Goal: Answer question/provide support: Share knowledge or assist other users

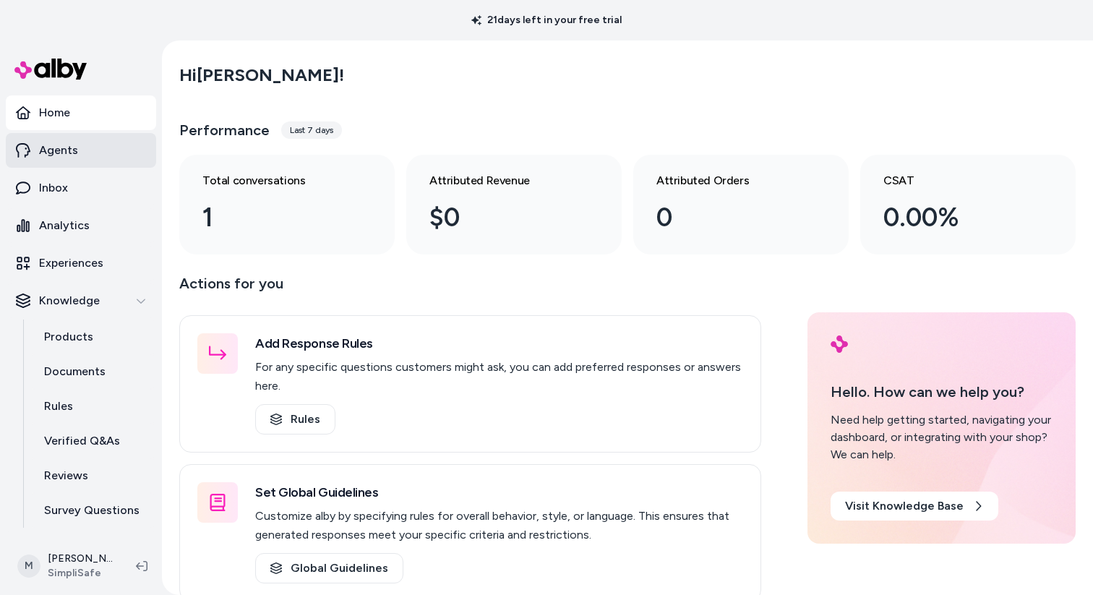
scroll to position [31, 0]
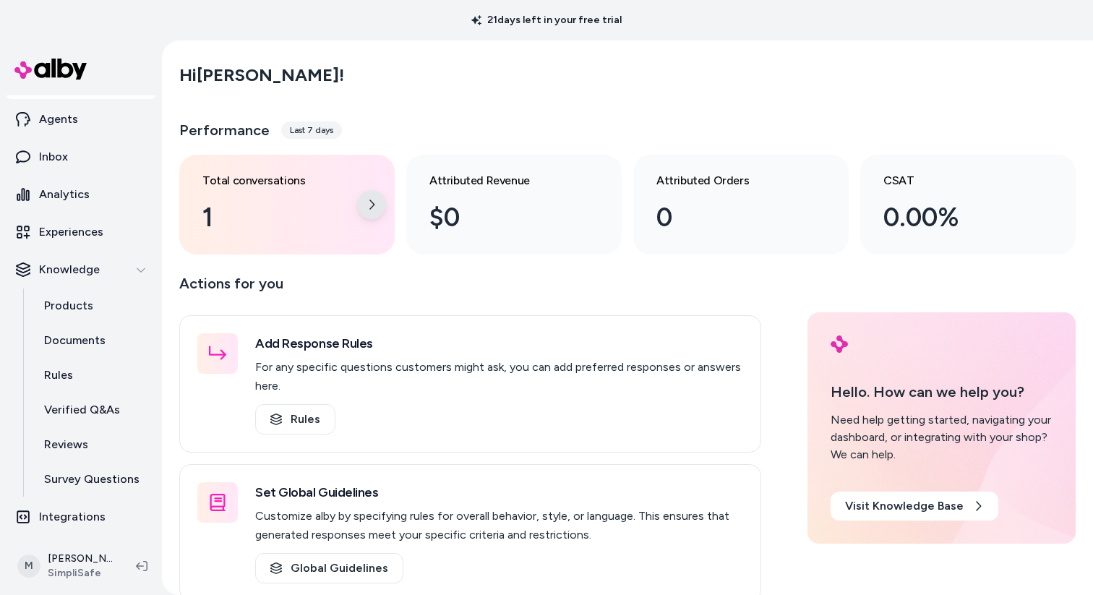
click at [374, 195] on div at bounding box center [371, 204] width 29 height 29
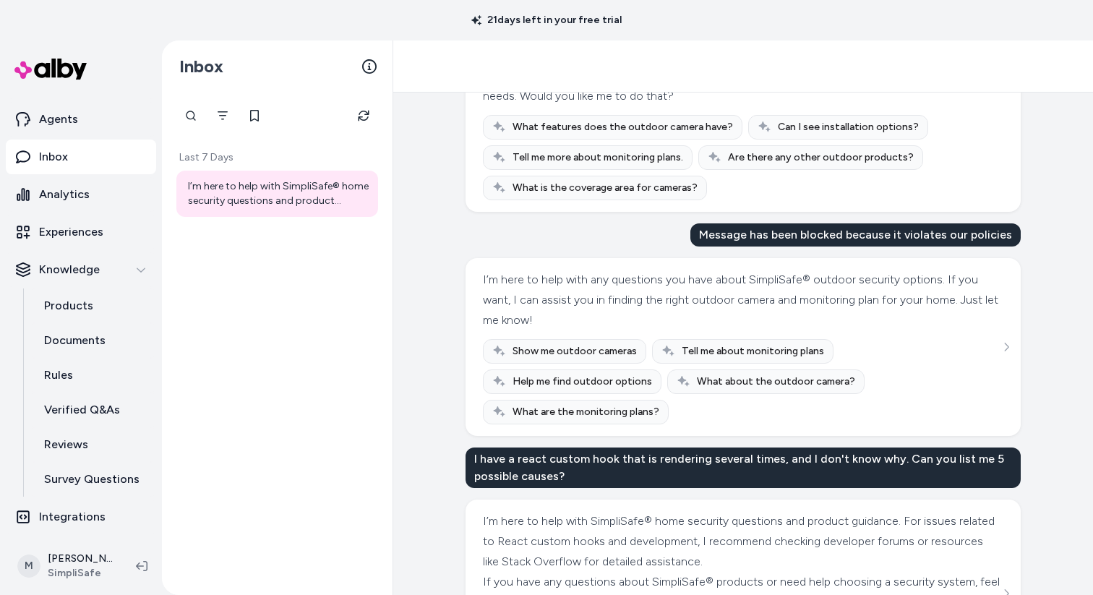
scroll to position [2164, 0]
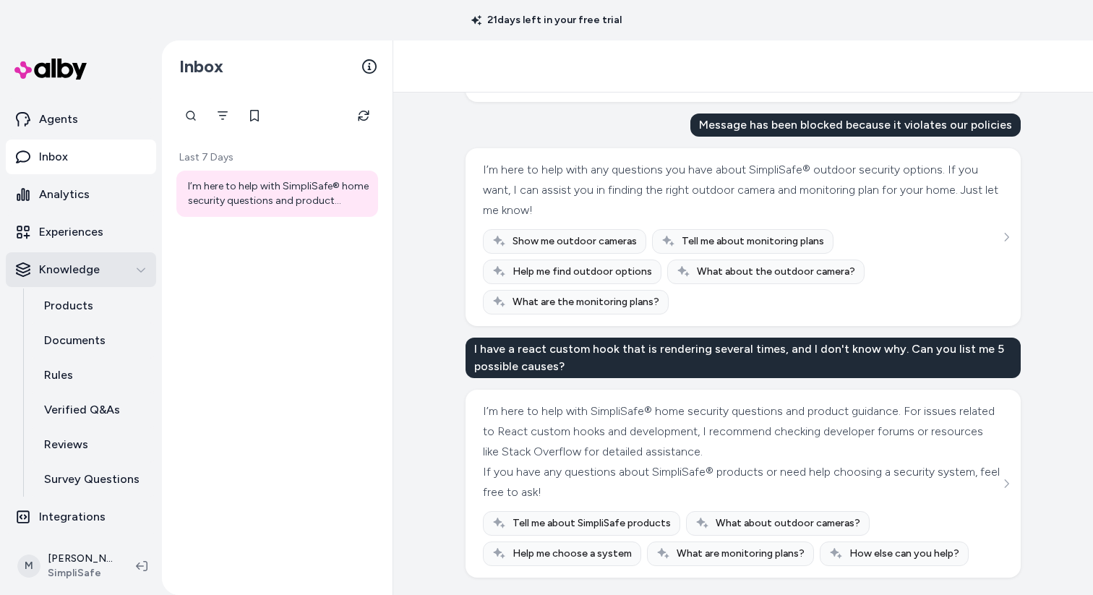
click at [80, 283] on button "Knowledge" at bounding box center [81, 269] width 150 height 35
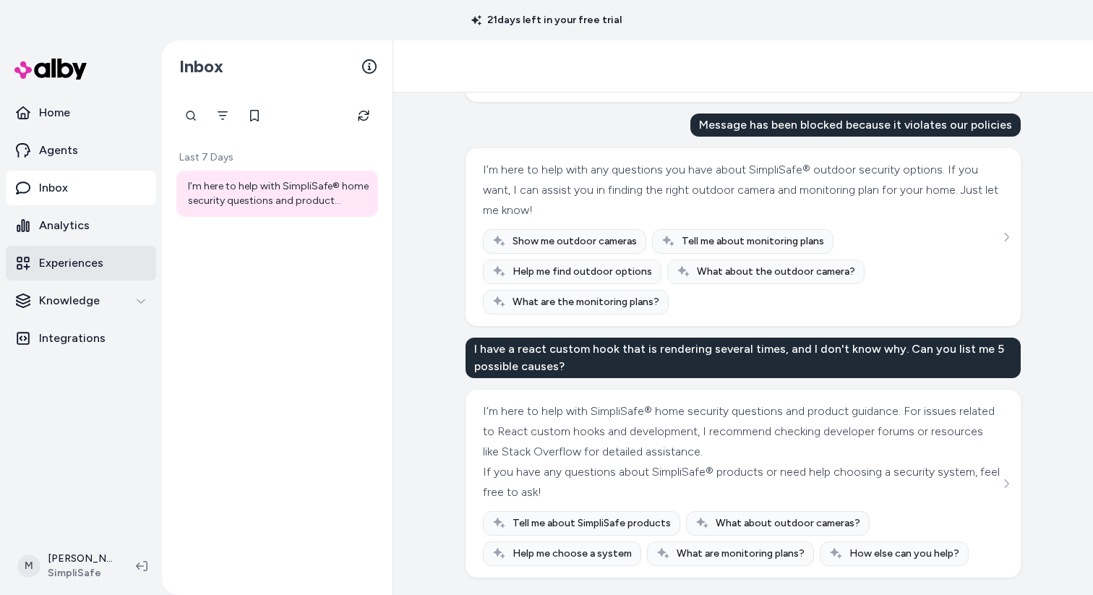
click at [94, 264] on p "Experiences" at bounding box center [71, 263] width 64 height 17
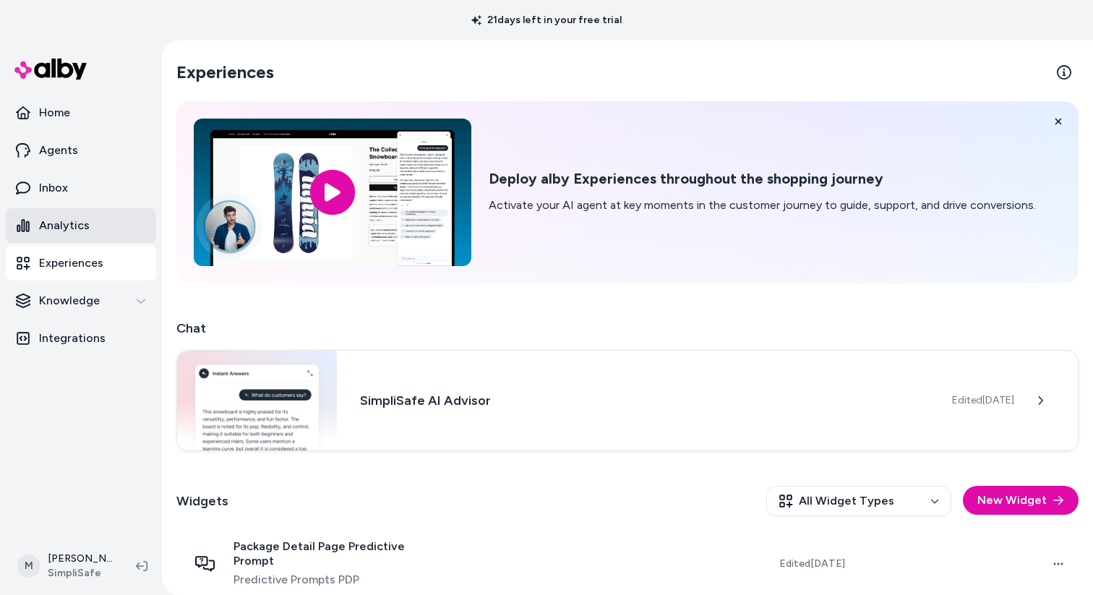
click at [87, 233] on p "Analytics" at bounding box center [64, 225] width 51 height 17
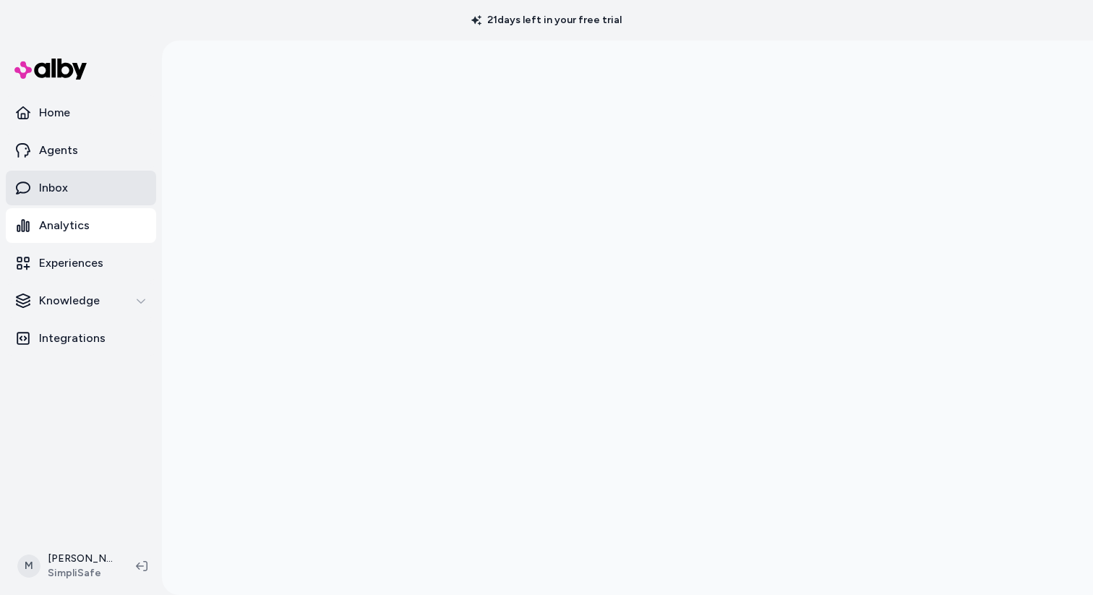
click at [90, 196] on link "Inbox" at bounding box center [81, 188] width 150 height 35
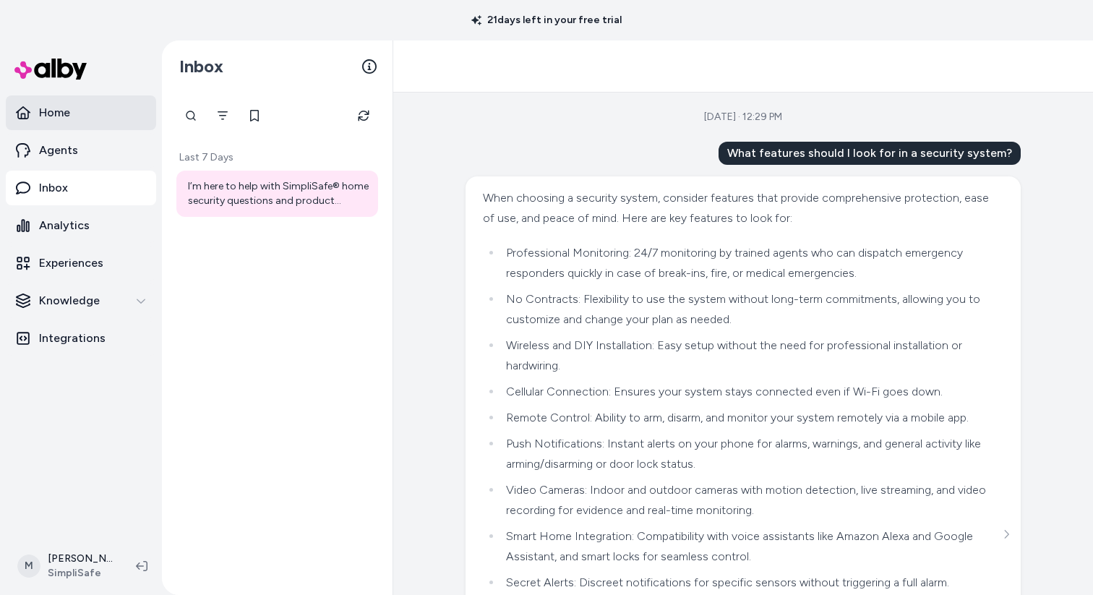
click at [83, 120] on link "Home" at bounding box center [81, 112] width 150 height 35
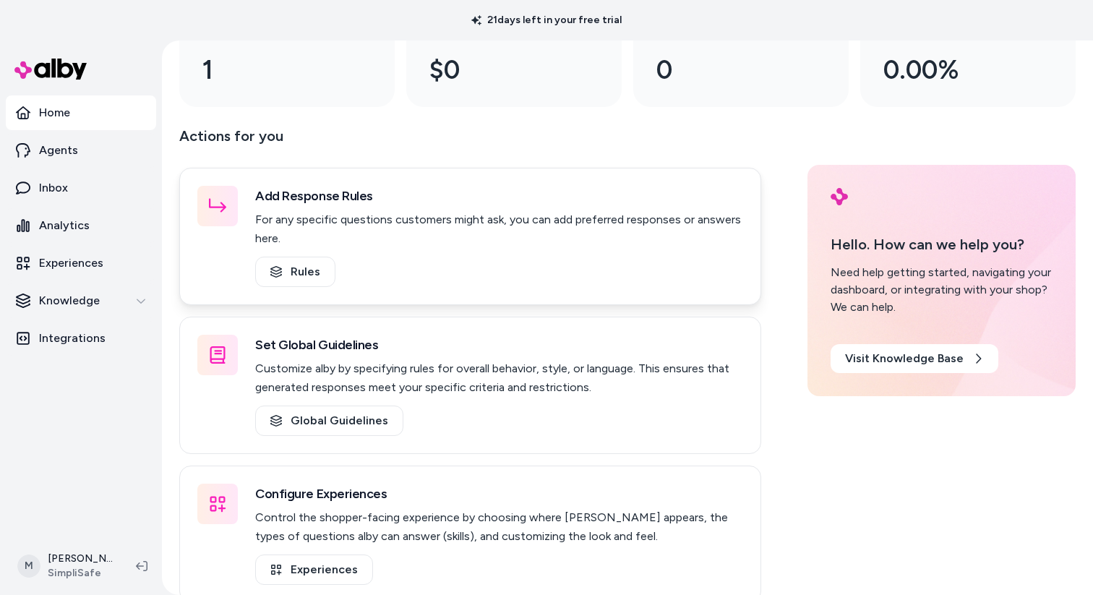
scroll to position [170, 0]
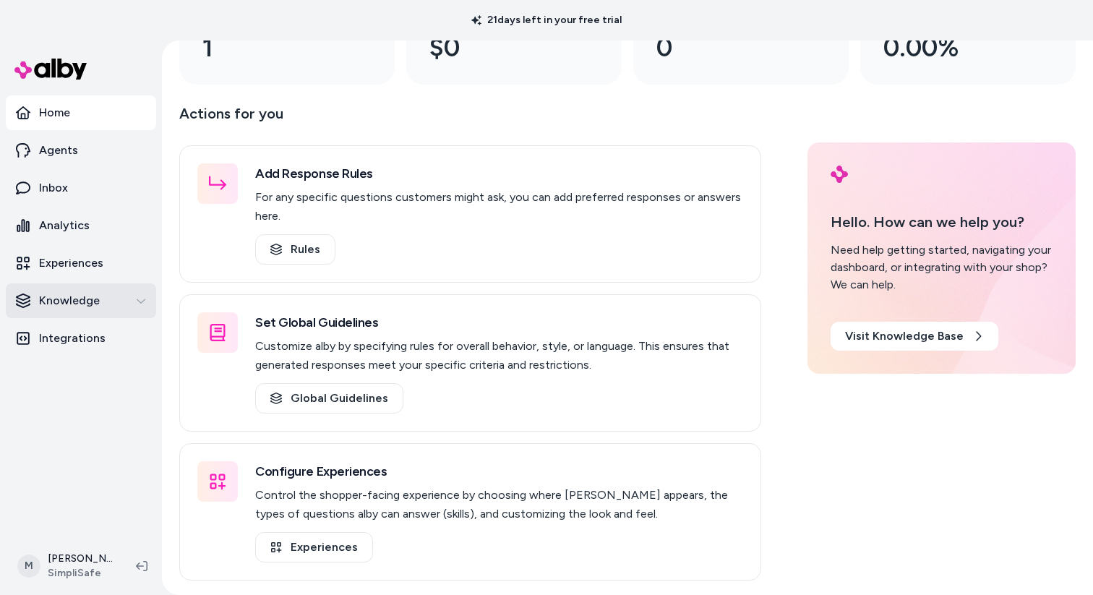
click at [80, 296] on p "Knowledge" at bounding box center [69, 300] width 61 height 17
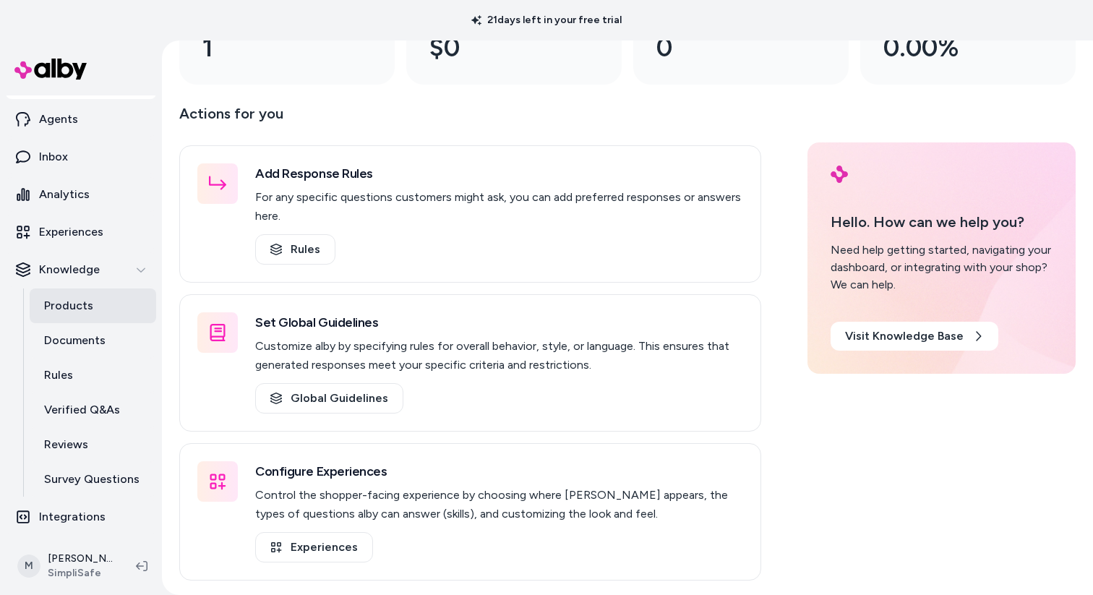
scroll to position [25, 0]
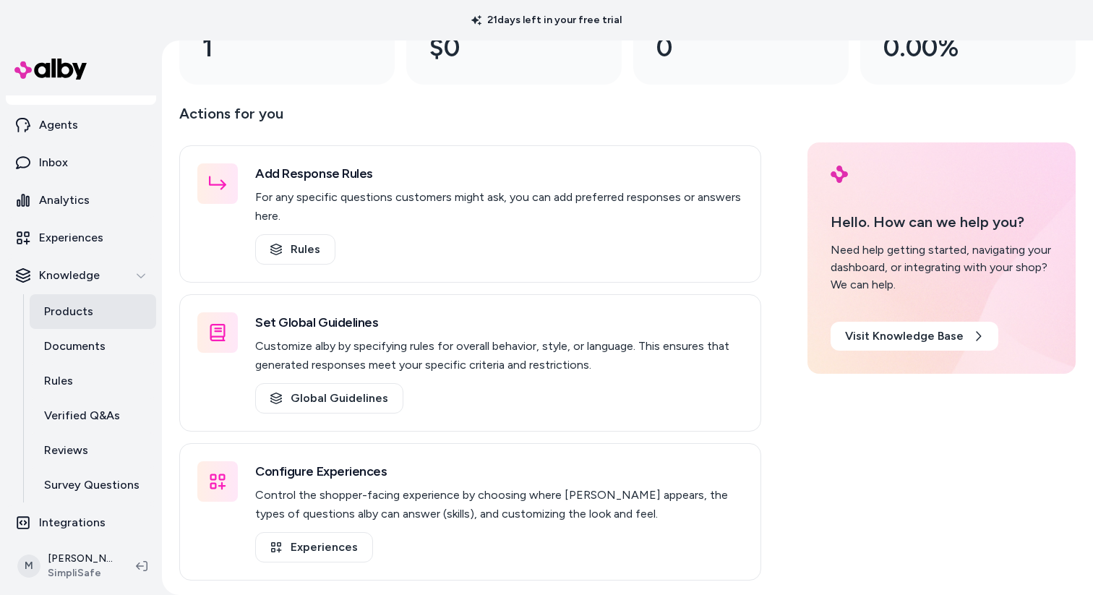
click at [93, 321] on link "Products" at bounding box center [93, 311] width 127 height 35
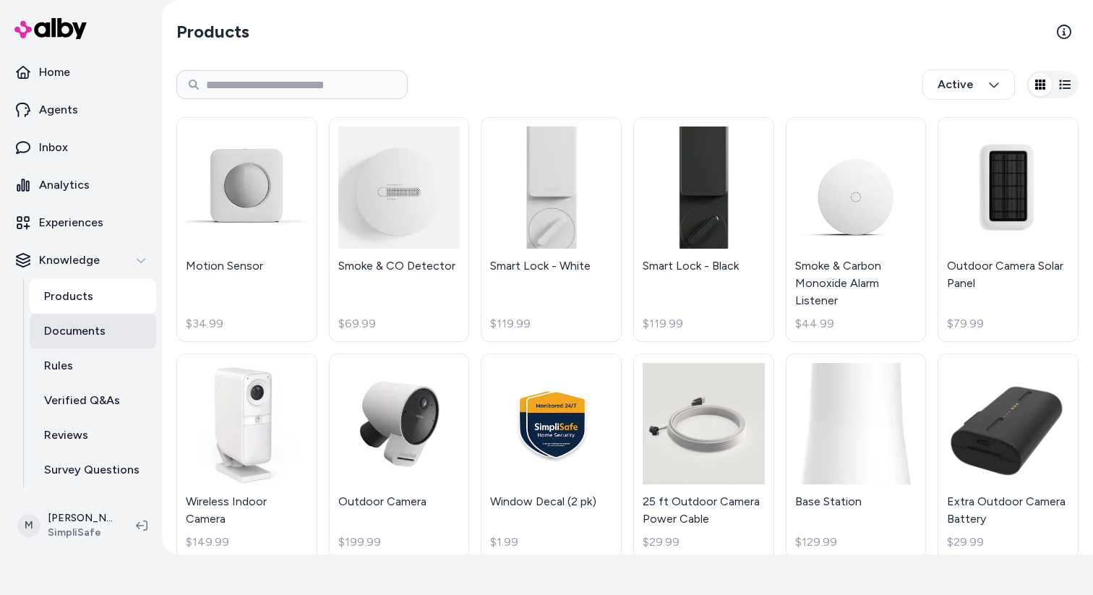
scroll to position [31, 0]
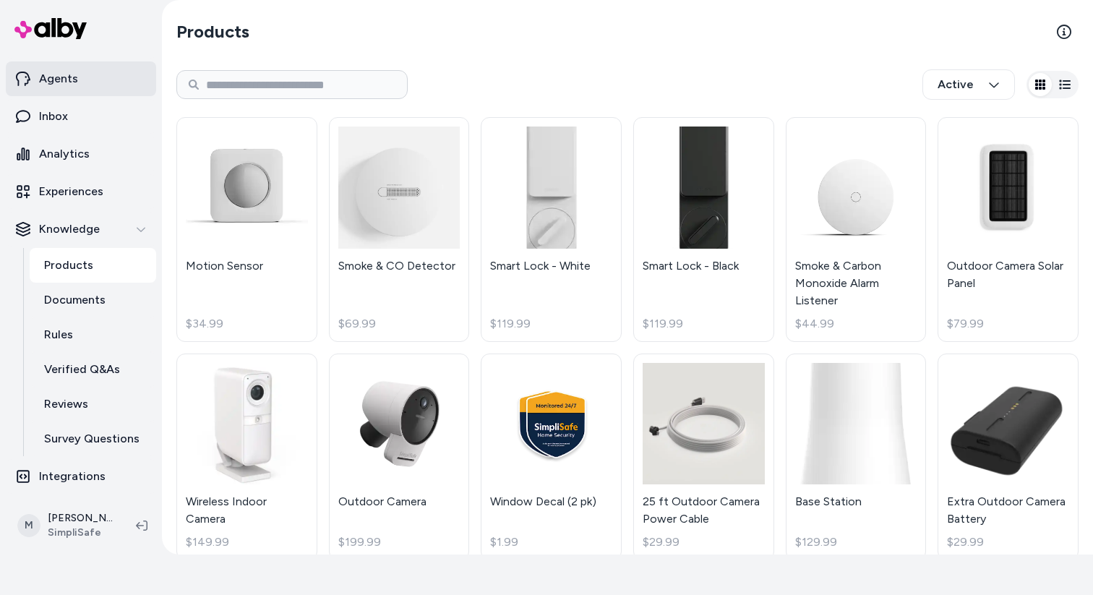
click at [85, 74] on link "Agents" at bounding box center [81, 78] width 150 height 35
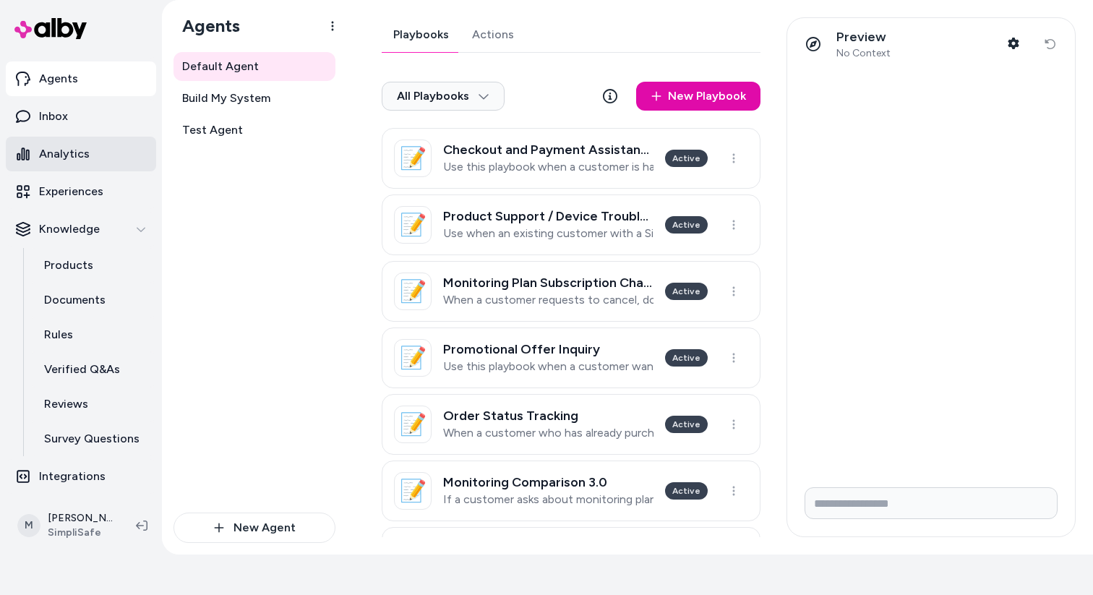
click at [102, 154] on link "Analytics" at bounding box center [81, 154] width 150 height 35
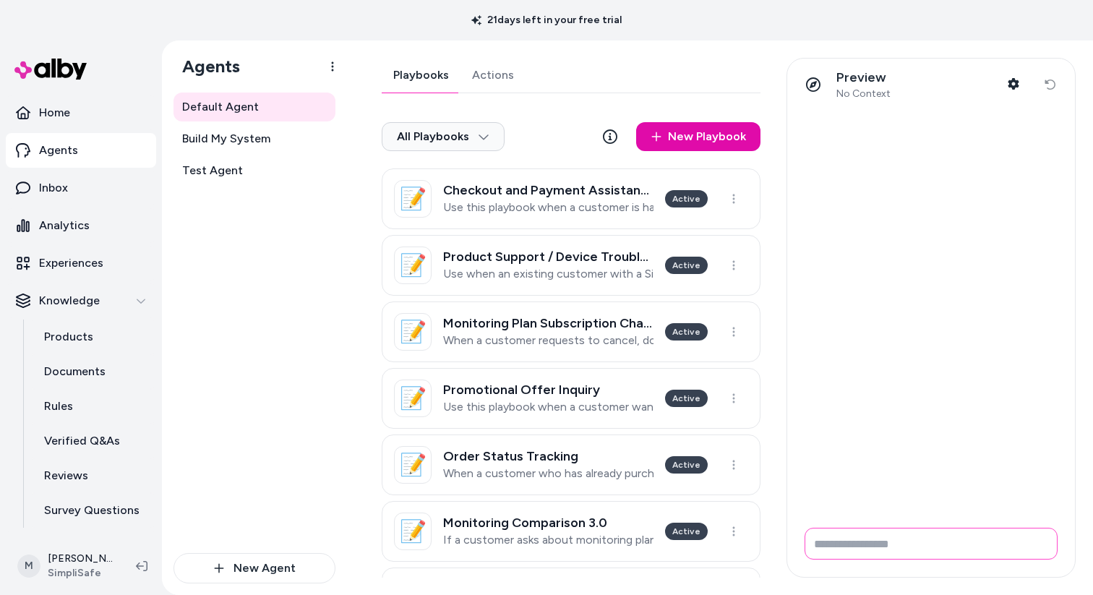
click at [906, 541] on input "Write your prompt here" at bounding box center [931, 544] width 253 height 32
click at [492, 77] on link "Actions" at bounding box center [493, 75] width 65 height 35
click at [432, 80] on link "Playbooks" at bounding box center [421, 75] width 79 height 35
click at [884, 544] on input "Write your prompt here" at bounding box center [931, 544] width 253 height 32
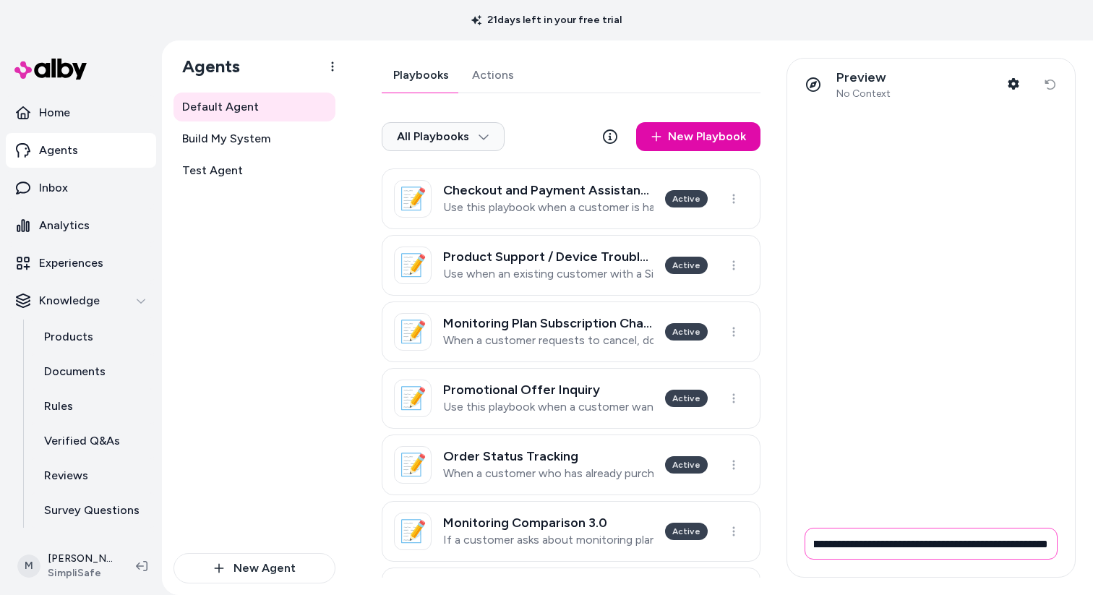
type input "**********"
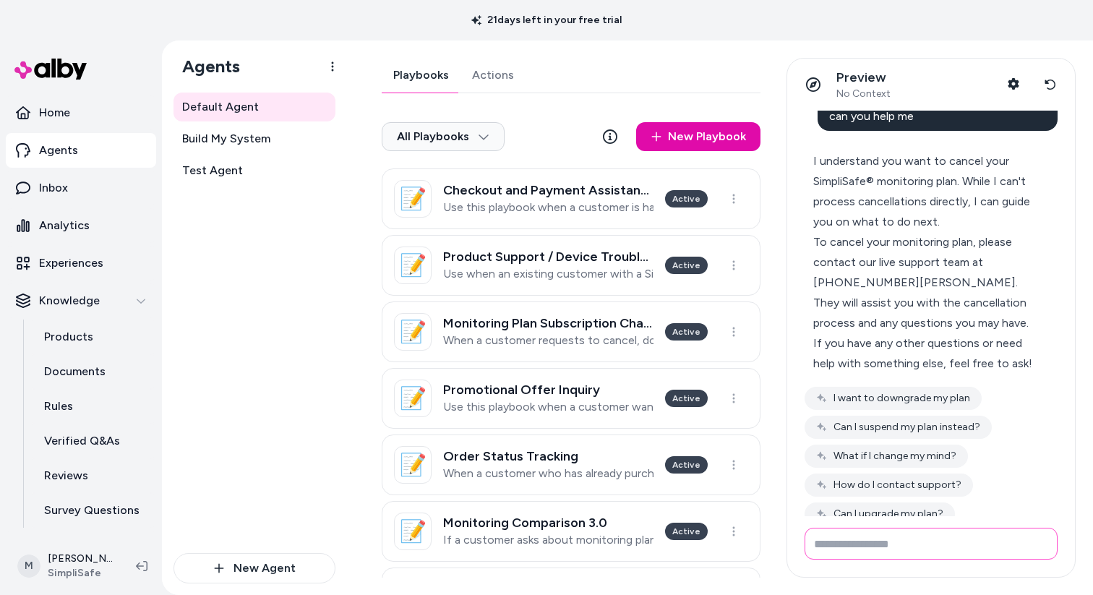
scroll to position [29, 0]
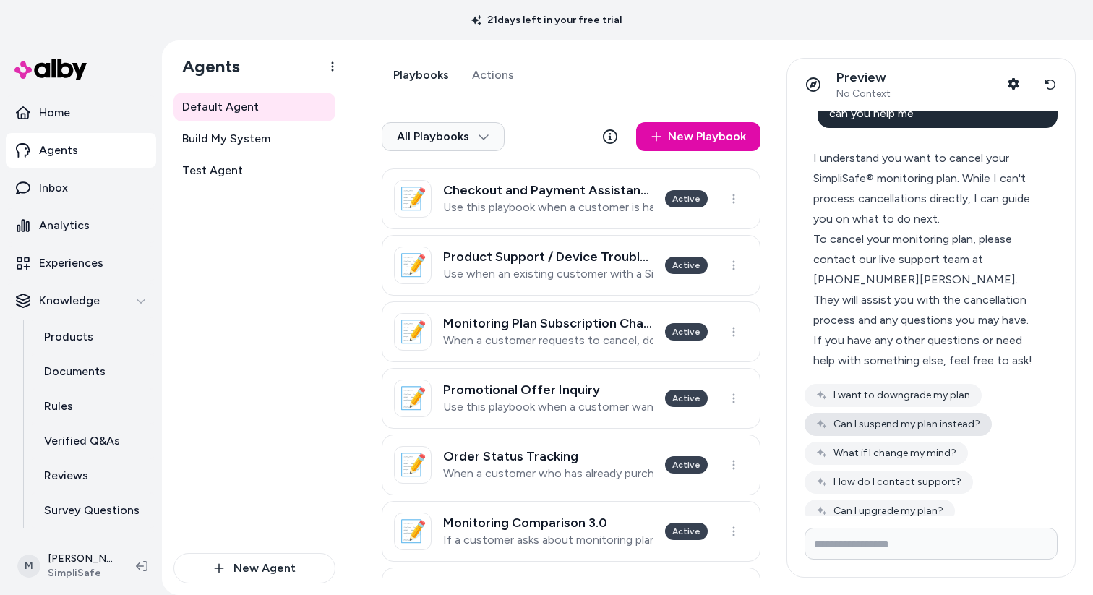
click at [947, 427] on button "Can I suspend my plan instead?" at bounding box center [898, 424] width 187 height 23
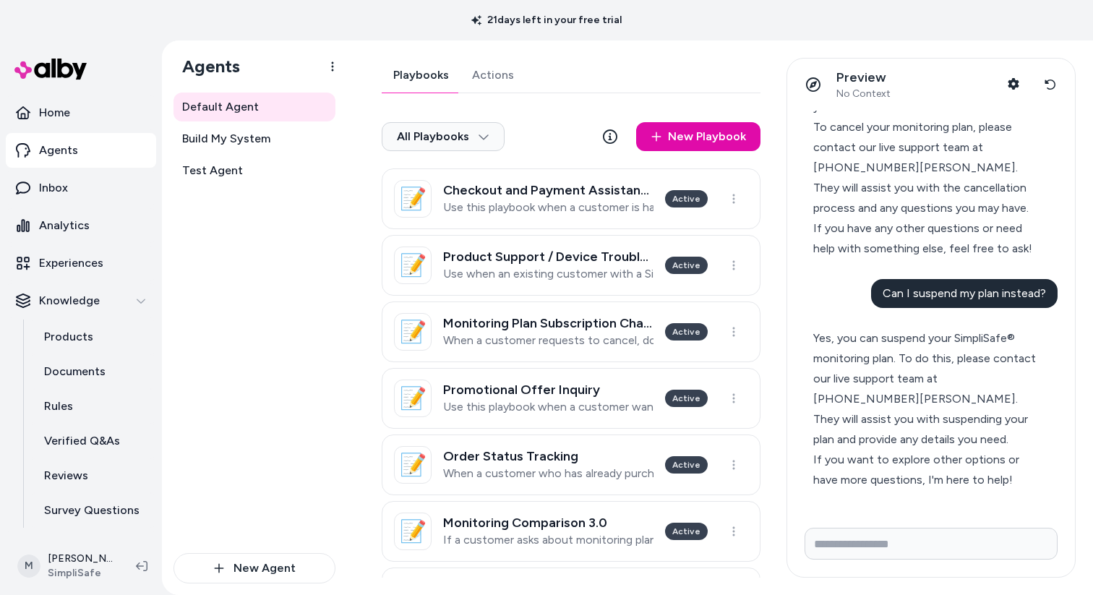
scroll to position [121, 0]
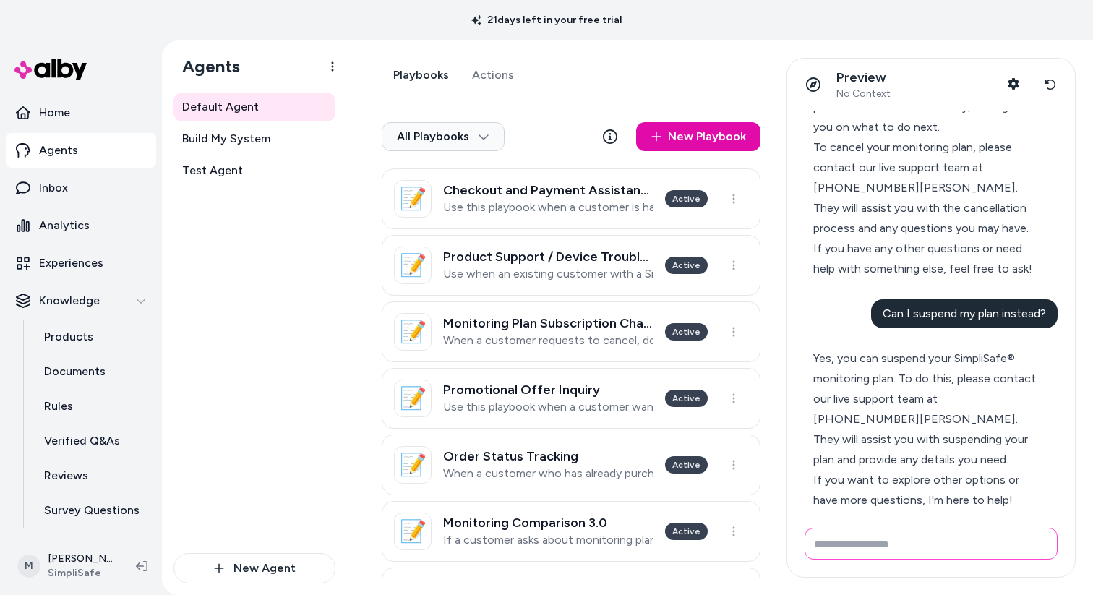
click at [968, 538] on input "Write your prompt here" at bounding box center [931, 544] width 253 height 32
type input "*"
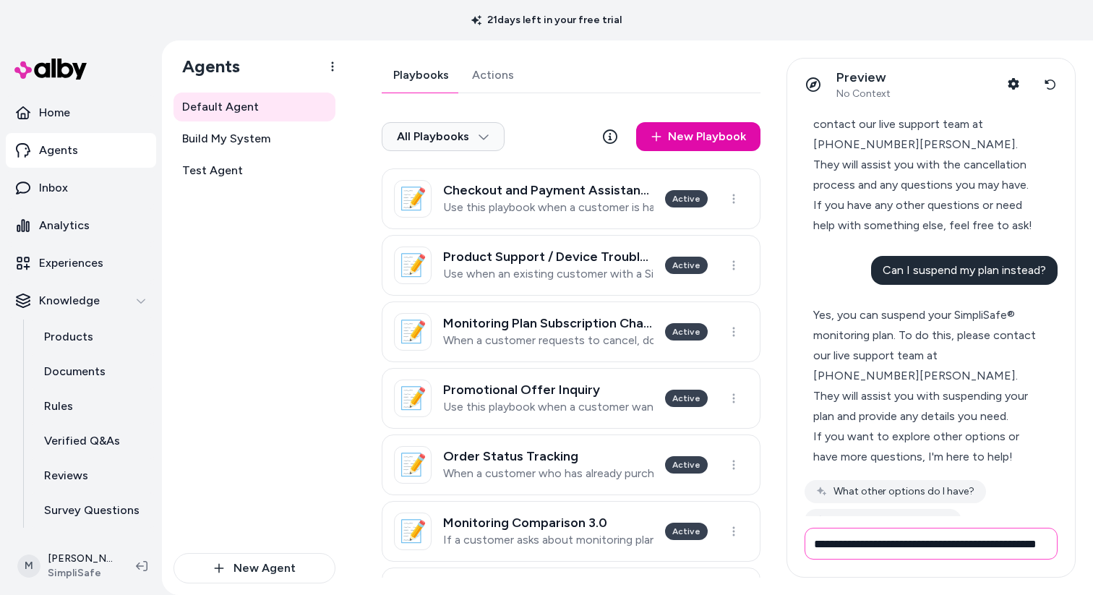
scroll to position [0, 39]
type input "**********"
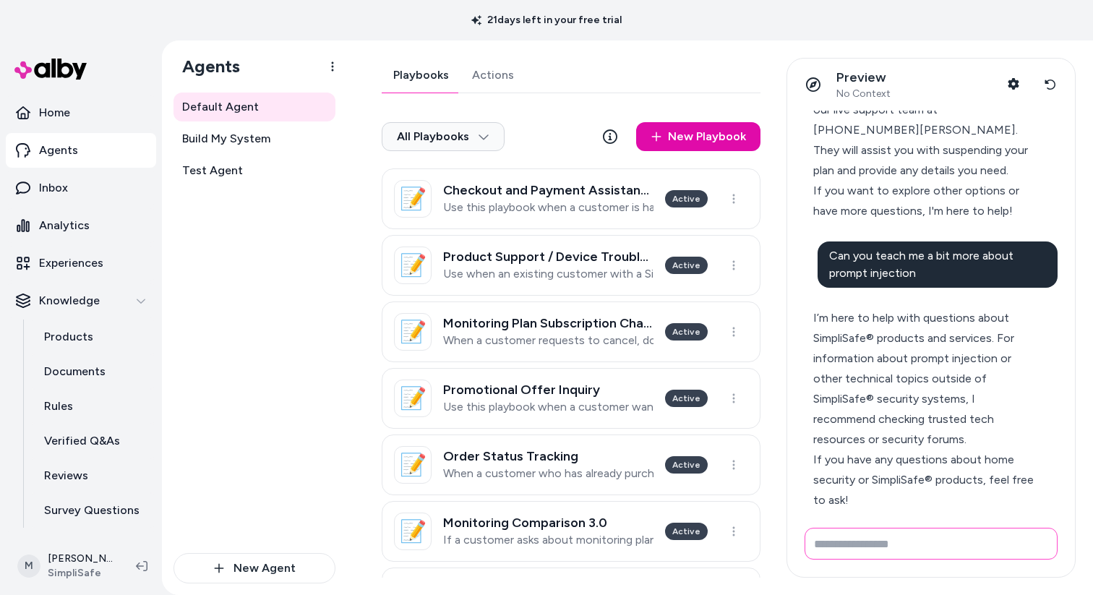
scroll to position [453, 0]
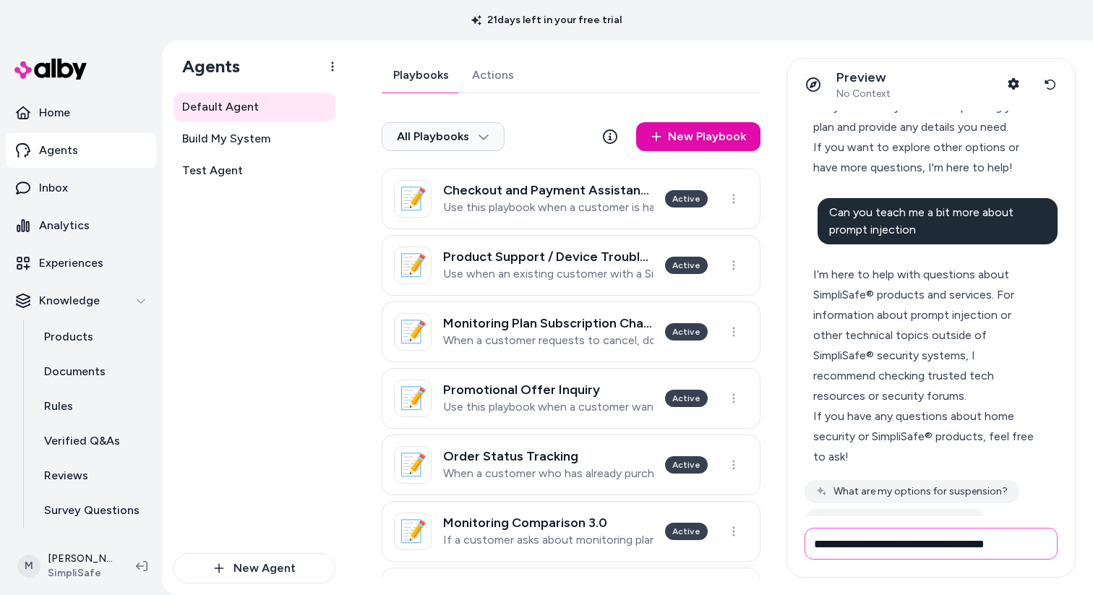
type input "**********"
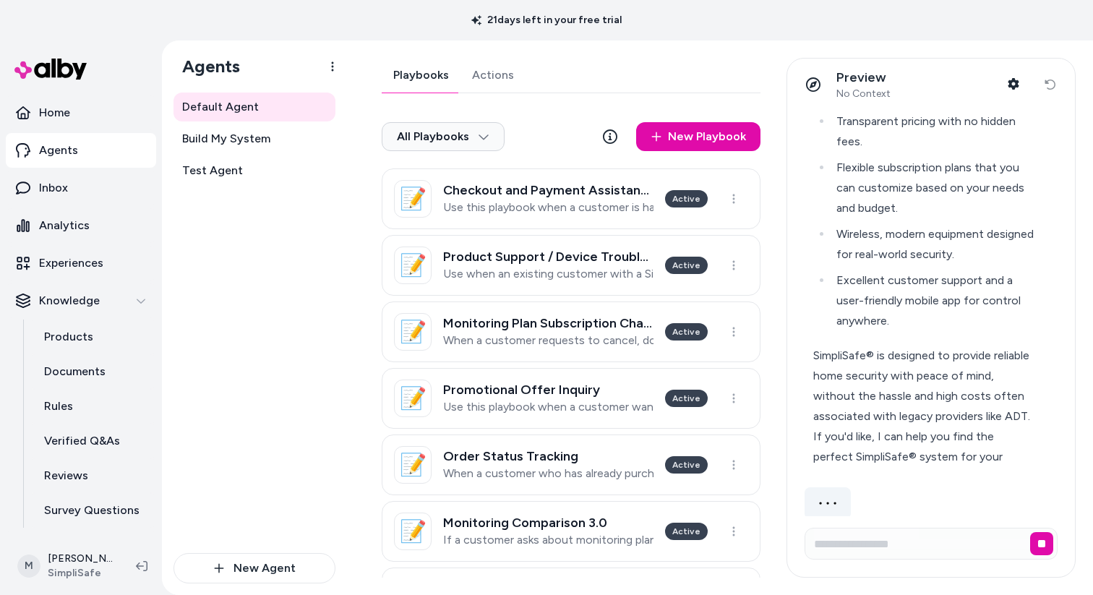
scroll to position [1110, 0]
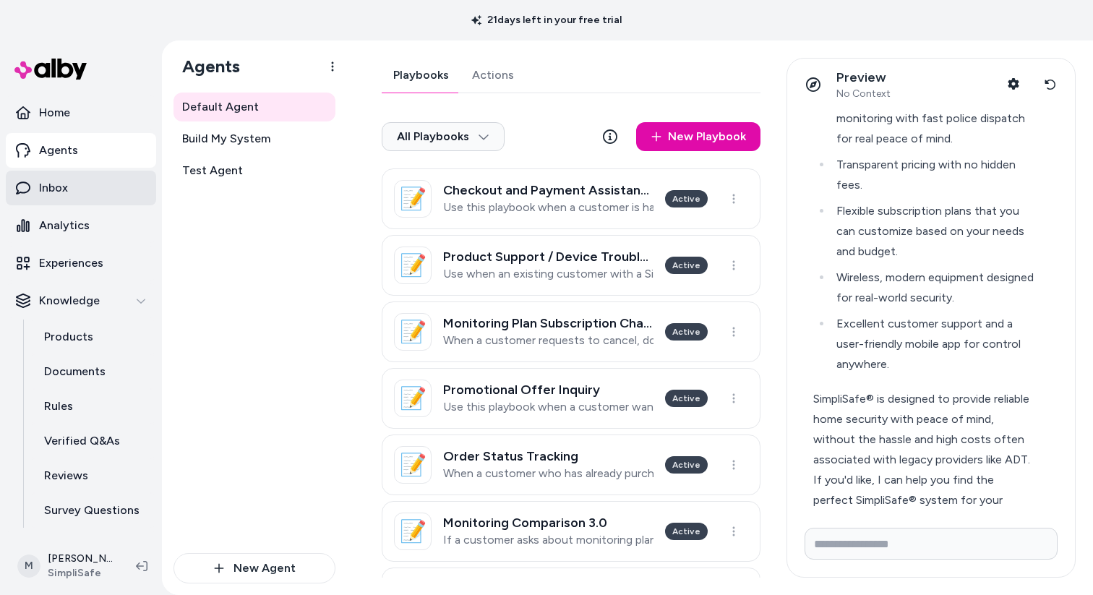
click at [80, 181] on link "Inbox" at bounding box center [81, 188] width 150 height 35
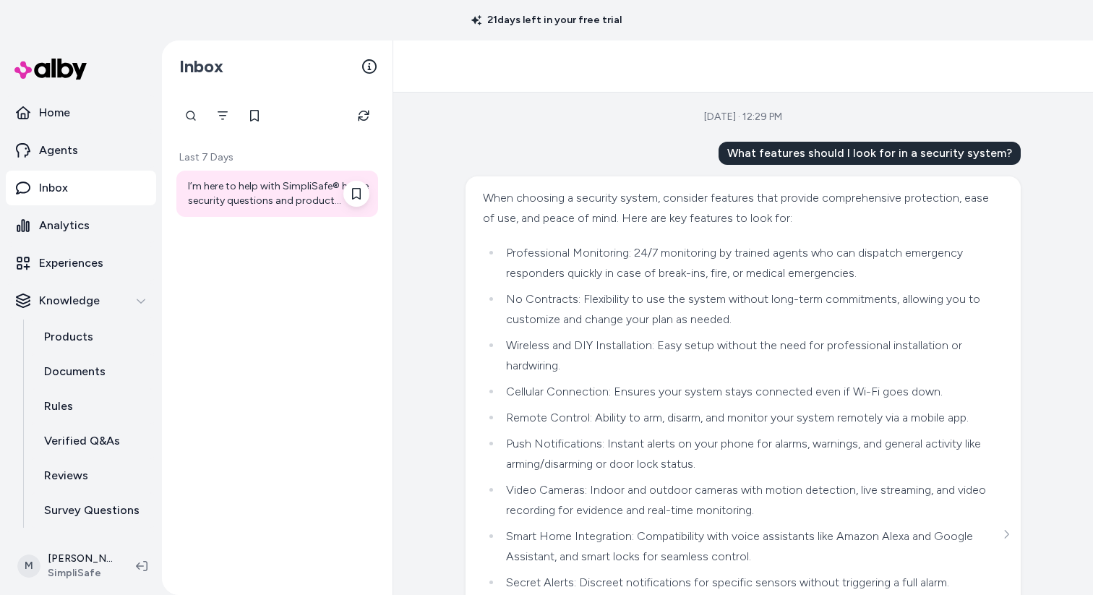
click at [257, 199] on div "I’m here to help with SimpliSafe® home security questions and product guidance.…" at bounding box center [278, 193] width 181 height 29
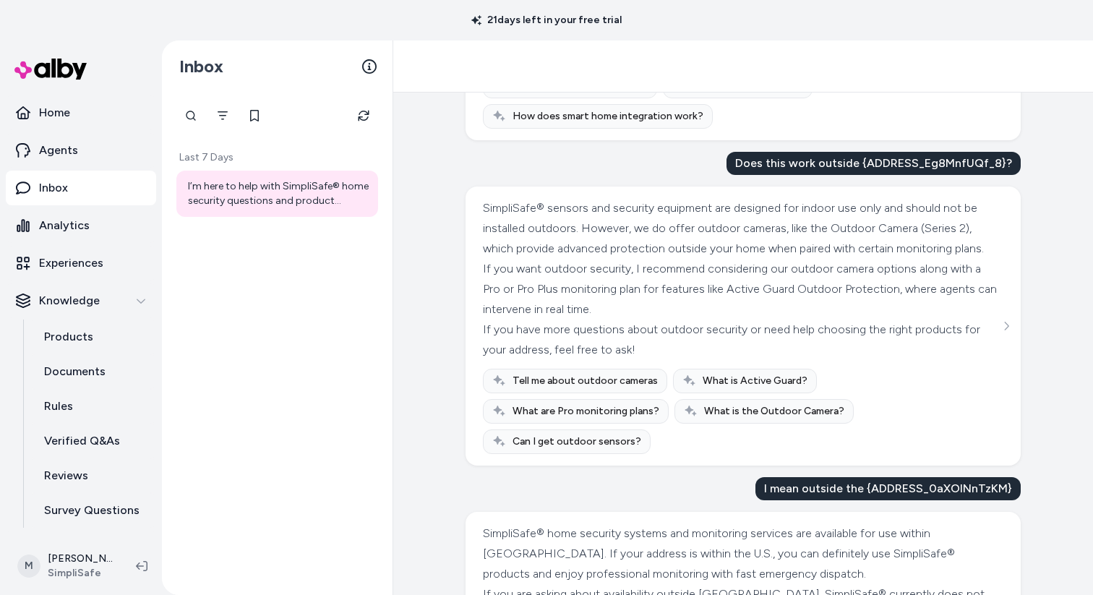
scroll to position [759, 0]
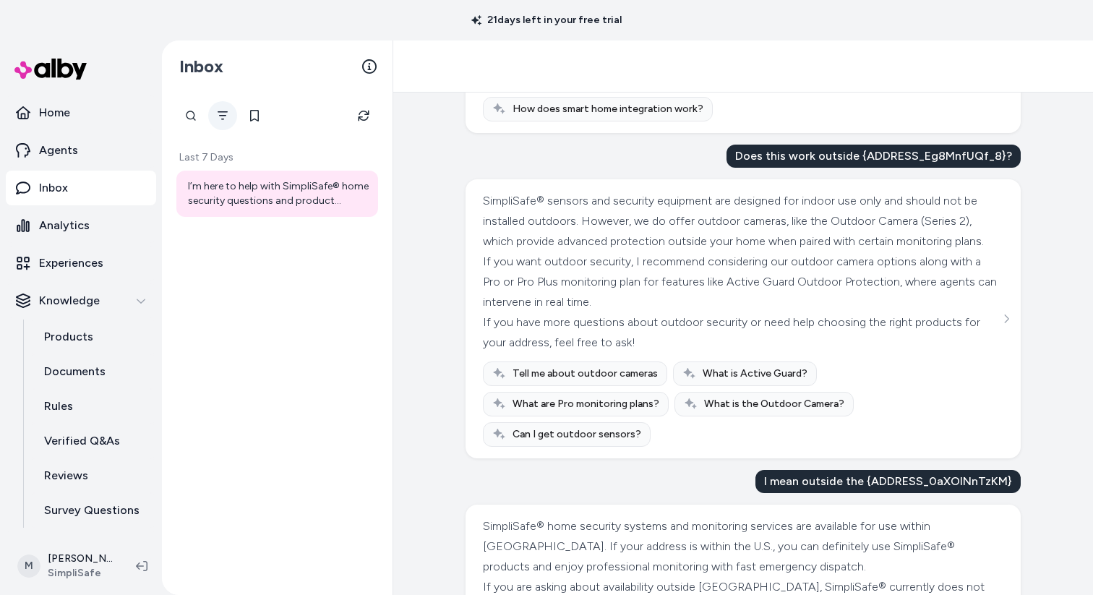
click at [219, 119] on icon "Filter" at bounding box center [223, 116] width 12 height 12
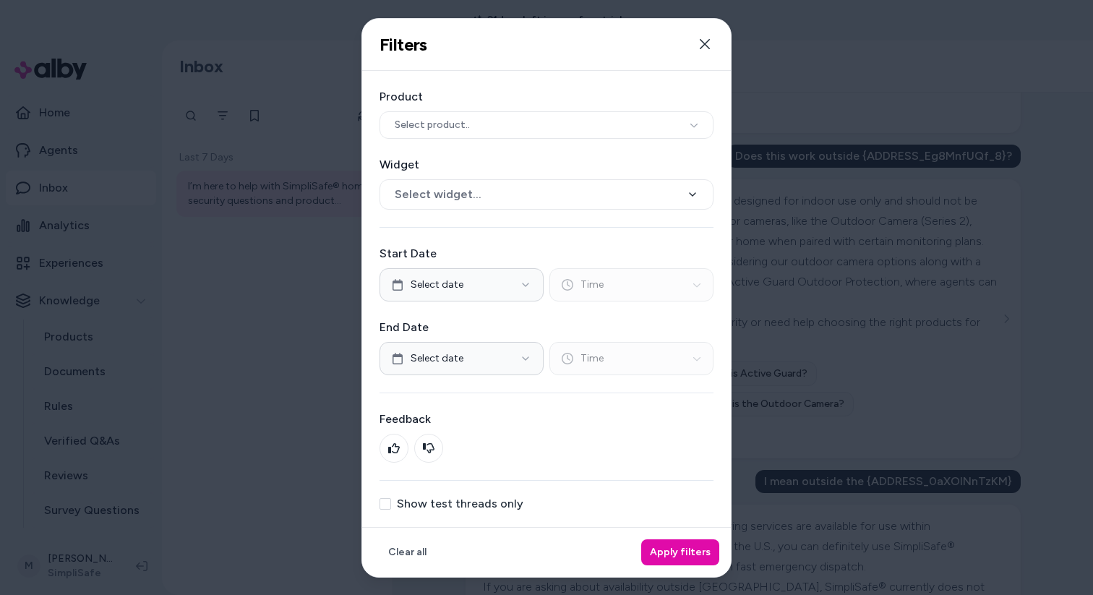
click at [391, 510] on div "Product Select product.. Widget Select widget... Start Date Select date Time En…" at bounding box center [546, 299] width 369 height 456
click at [388, 506] on button "Show test threads only" at bounding box center [386, 504] width 12 height 12
click at [687, 539] on button "Apply filters" at bounding box center [680, 552] width 78 height 26
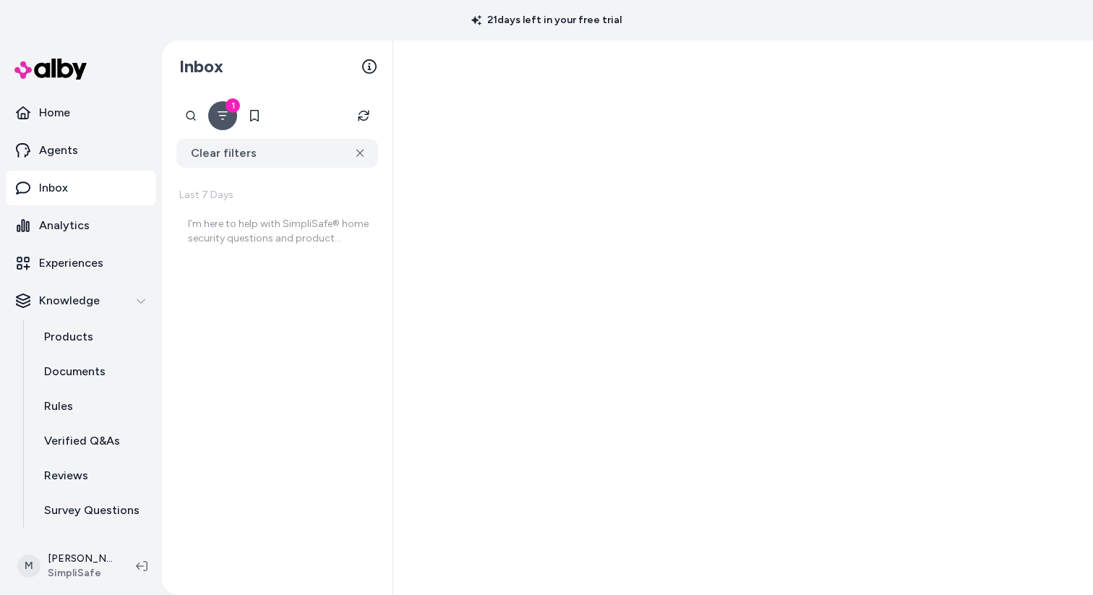
click at [219, 125] on button "1" at bounding box center [222, 115] width 29 height 29
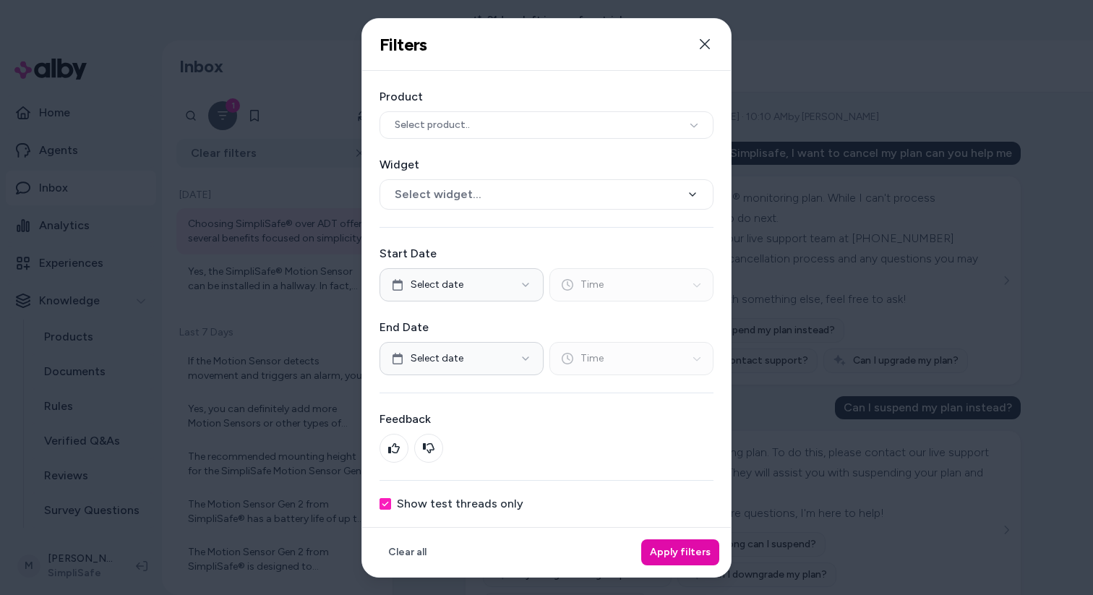
click at [371, 314] on div "Product Select product.. Widget Select widget... Start Date Select date Time En…" at bounding box center [546, 299] width 369 height 456
click at [278, 277] on div at bounding box center [546, 297] width 1093 height 595
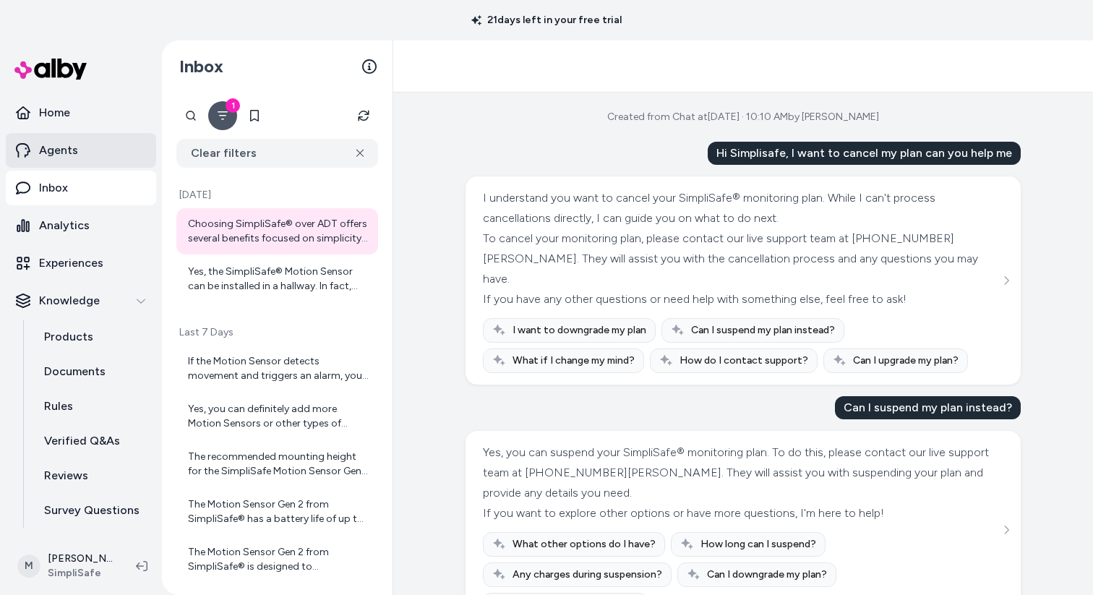
click at [72, 155] on p "Agents" at bounding box center [58, 150] width 39 height 17
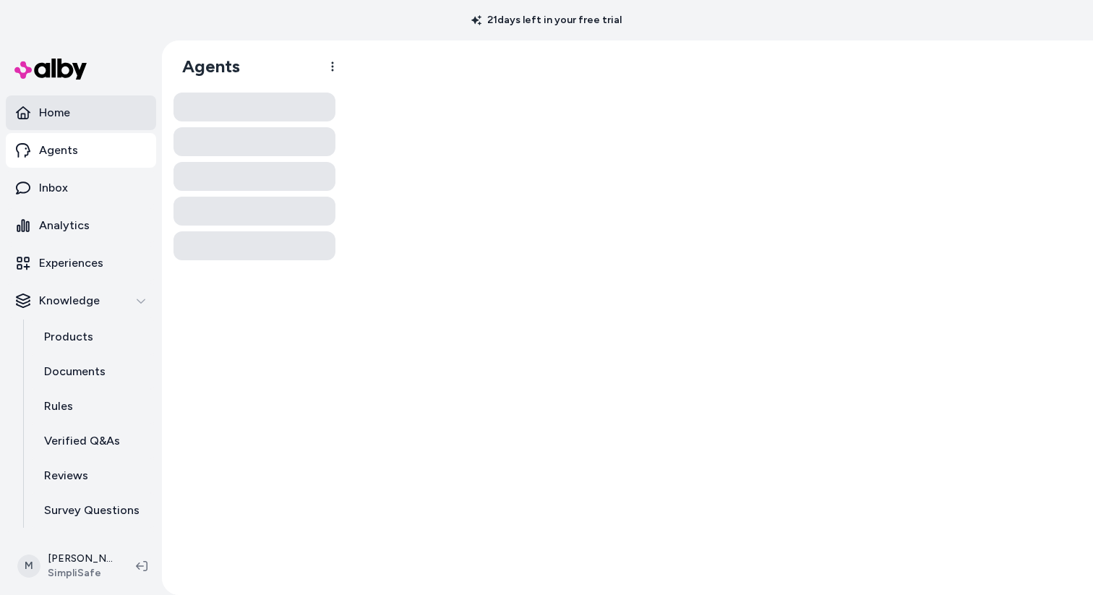
click at [74, 120] on link "Home" at bounding box center [81, 112] width 150 height 35
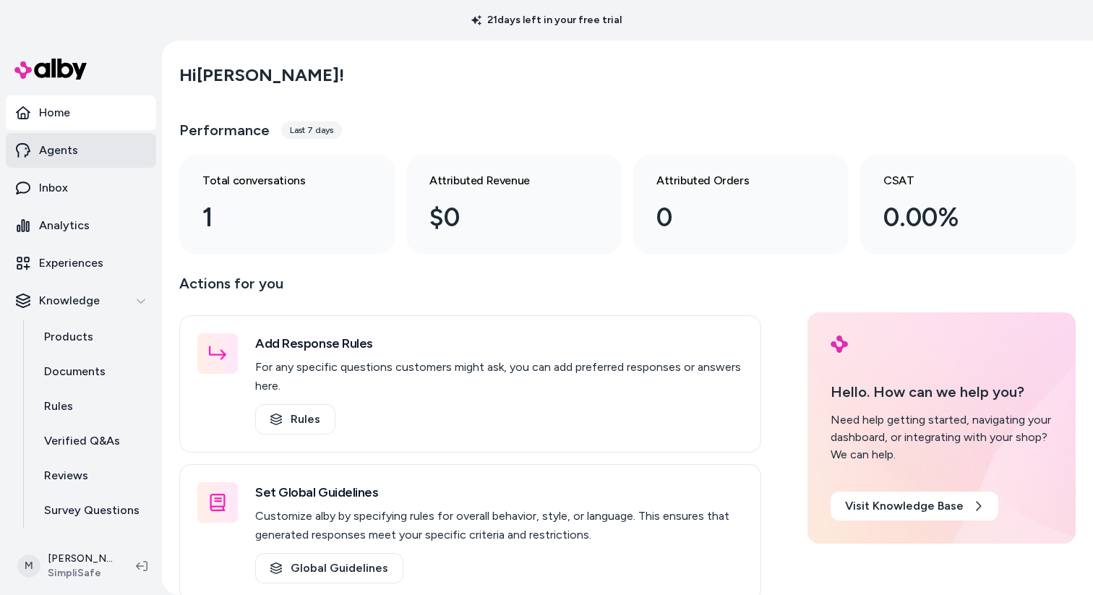
click at [63, 146] on p "Agents" at bounding box center [58, 150] width 39 height 17
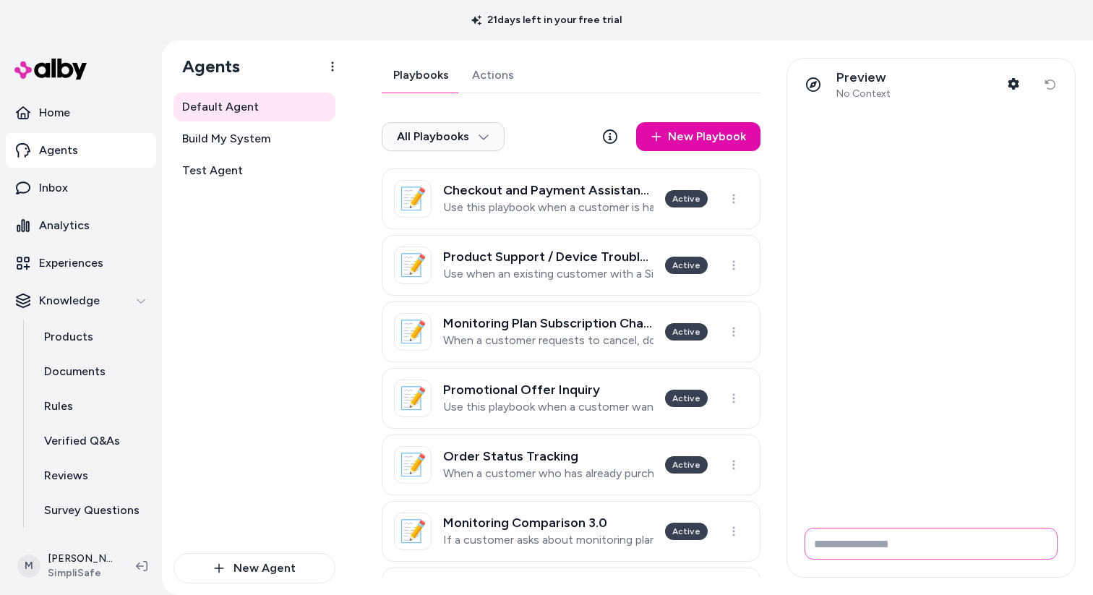
click at [897, 544] on input "Write your prompt here" at bounding box center [931, 544] width 253 height 32
type input "**********"
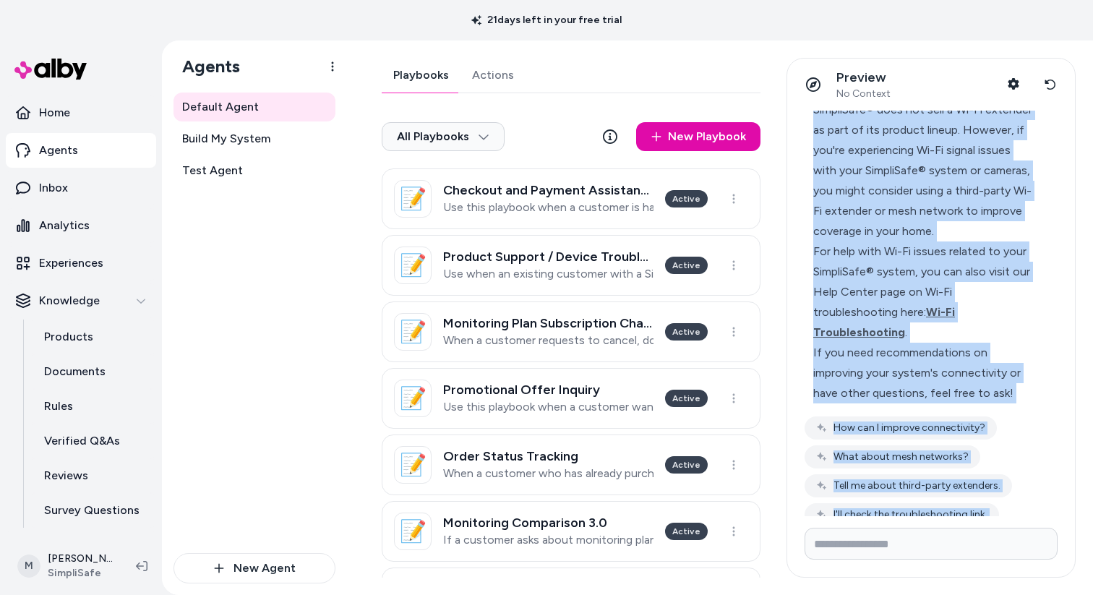
scroll to position [116, 0]
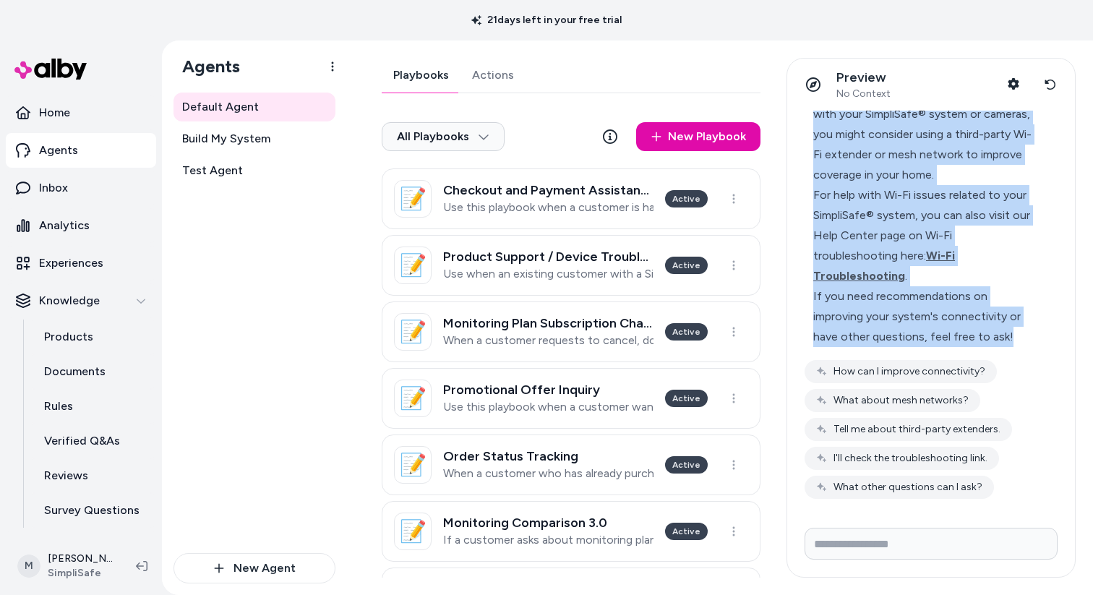
drag, startPoint x: 858, startPoint y: 124, endPoint x: 1030, endPoint y: 343, distance: 278.6
click at [1030, 343] on div "Does Simplisafe sell a wifi extender? SimpliSafe® does not sell a Wi-Fi extende…" at bounding box center [931, 246] width 253 height 505
copy div "Does Simplisafe sell a wifi extender? SimpliSafe® does not sell a Wi-Fi extende…"
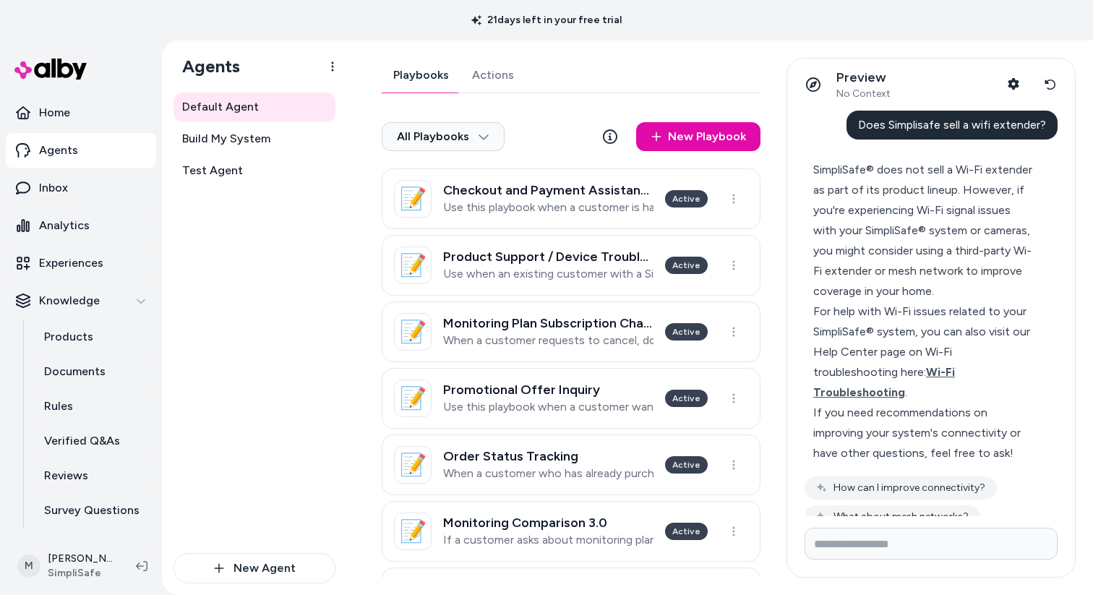
click at [842, 129] on div "Does Simplisafe sell a wifi extender?" at bounding box center [931, 125] width 253 height 29
